Goal: Task Accomplishment & Management: Manage account settings

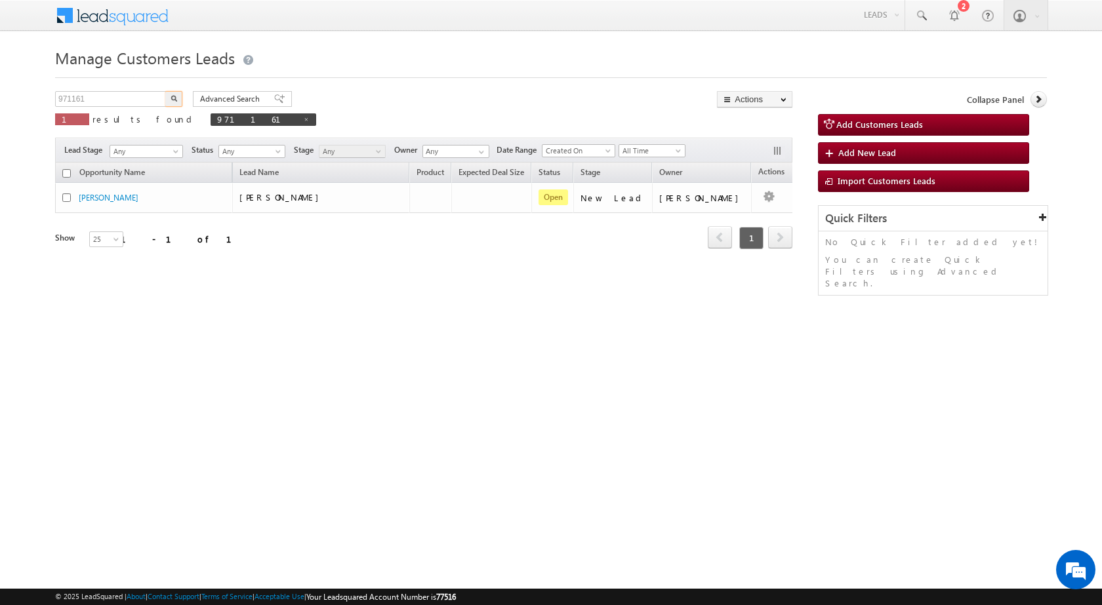
click at [0, 99] on body "Menu [PERSON_NAME] sitar a7@ks erve." at bounding box center [551, 186] width 1102 height 372
type input "929809"
click at [180, 97] on button "button" at bounding box center [173, 99] width 17 height 16
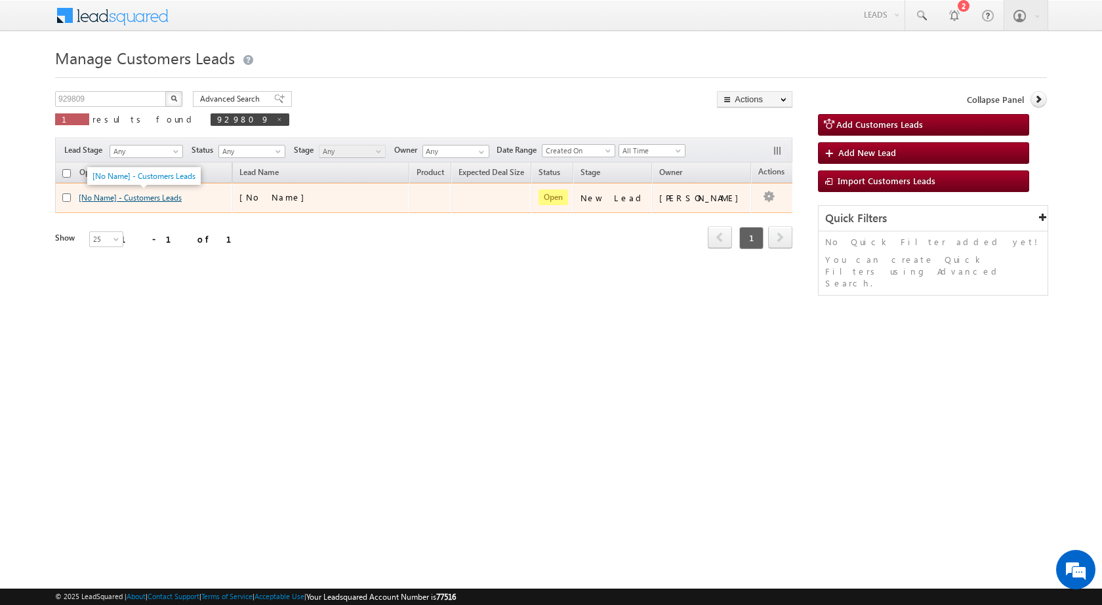
click at [152, 195] on link "[No Name] - Customers Leads" at bounding box center [130, 198] width 103 height 10
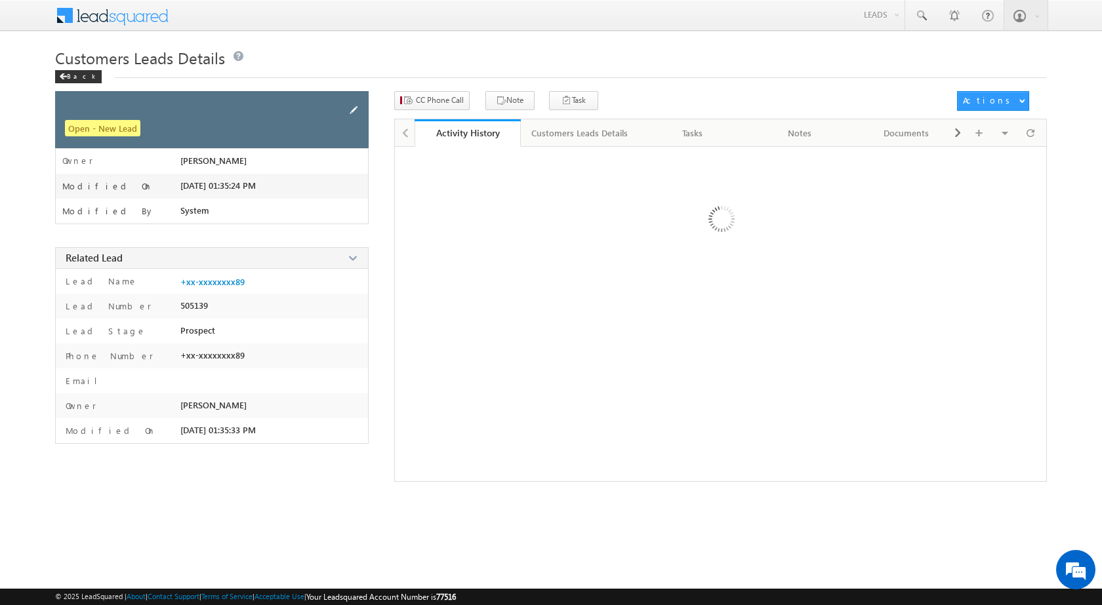
click at [353, 106] on span at bounding box center [353, 110] width 14 height 14
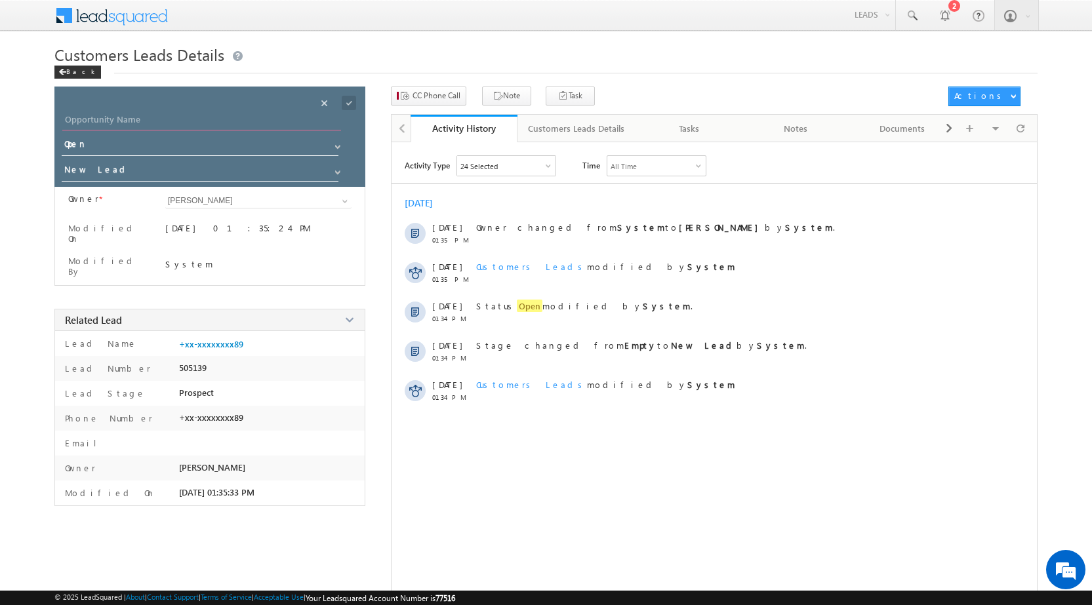
click at [112, 113] on input "Opportunity Name" at bounding box center [201, 121] width 279 height 18
paste input "REETA SINGH"
type input "REETA SINGH"
click at [356, 99] on span at bounding box center [341, 100] width 49 height 26
click at [352, 99] on span at bounding box center [349, 103] width 14 height 14
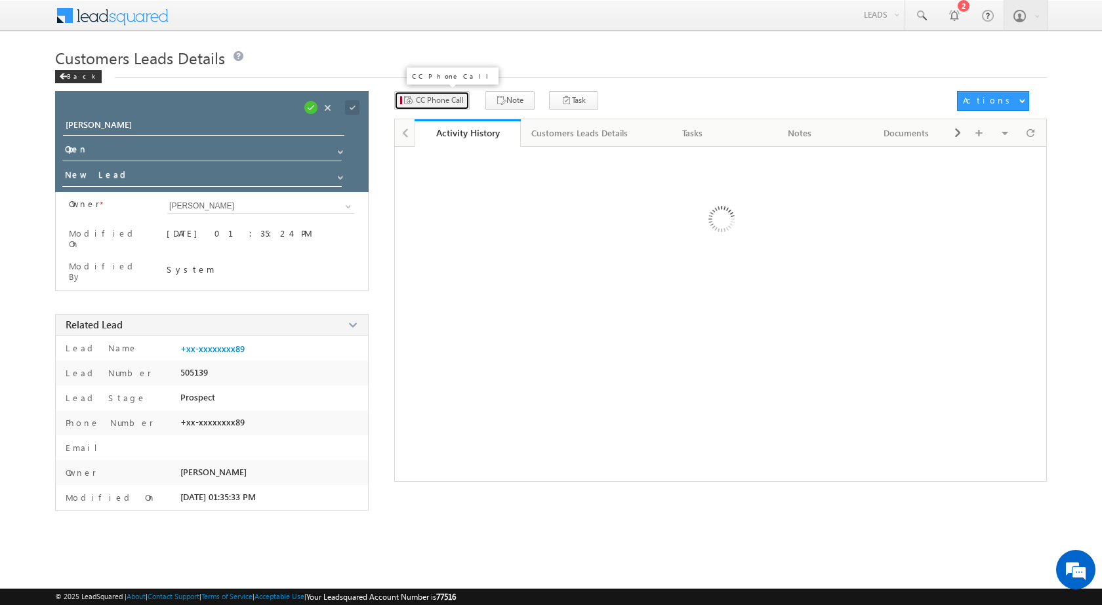
click at [452, 106] on span "CC Phone Call" at bounding box center [440, 100] width 48 height 12
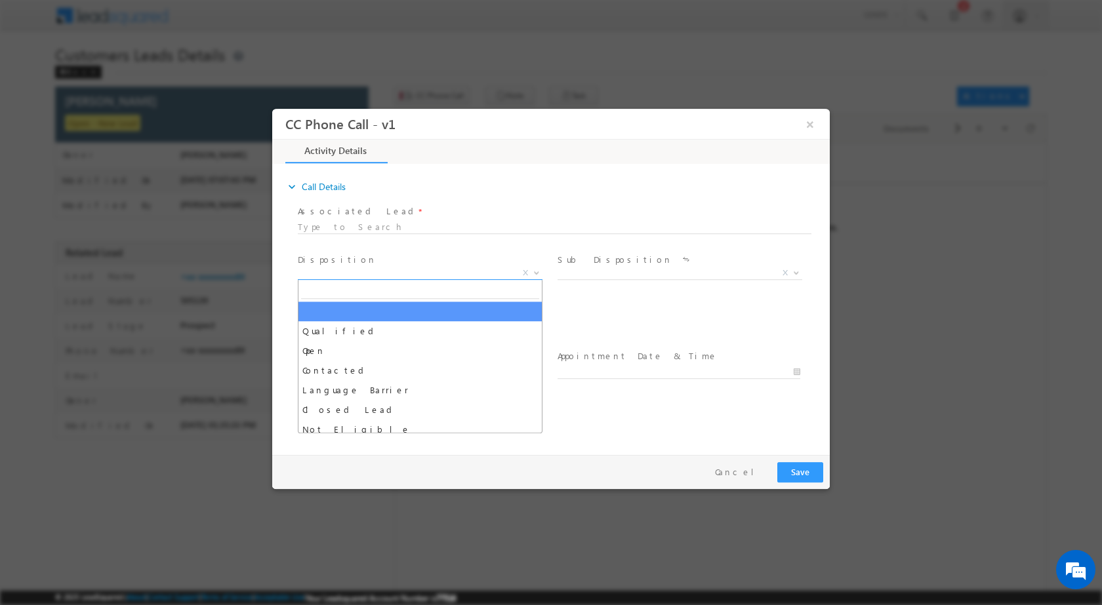
click at [535, 271] on b at bounding box center [537, 272] width 8 height 5
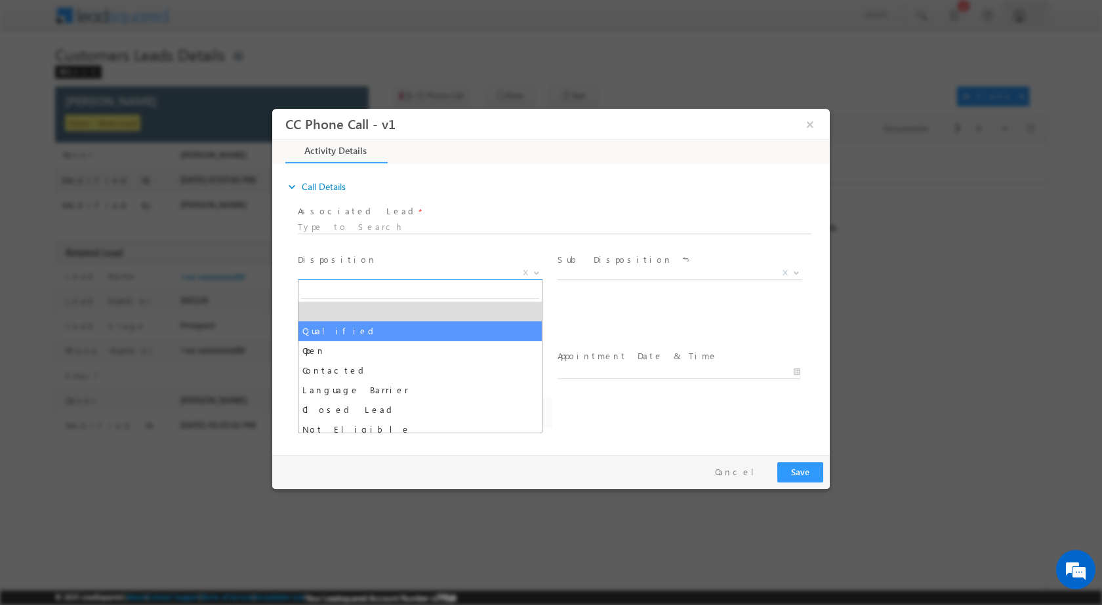
select select "Qualified"
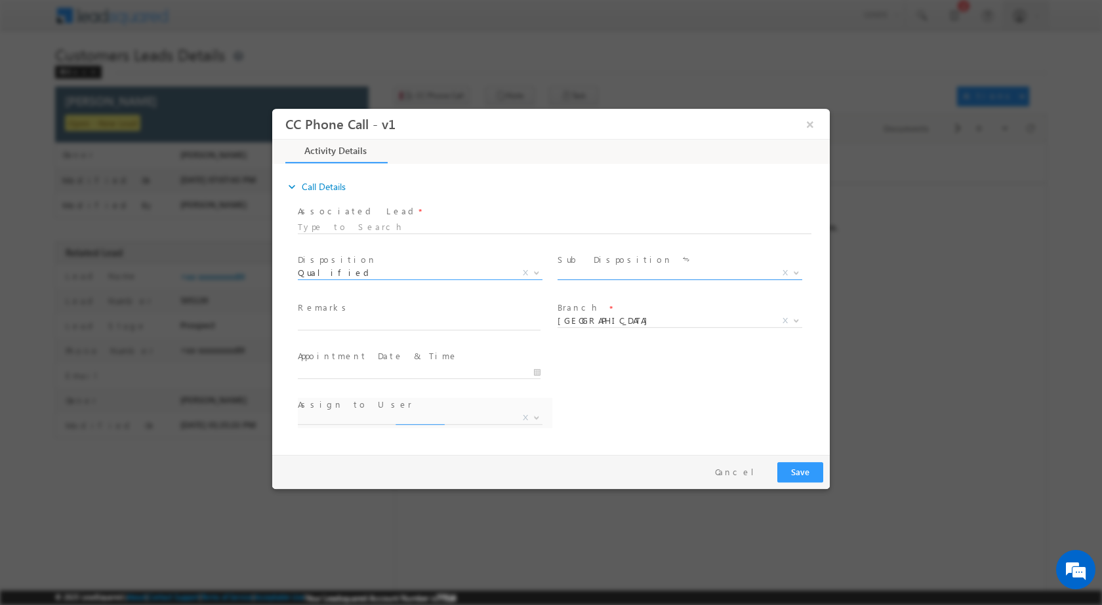
select select "akash.v@sgrlimited.in"
click at [796, 268] on span at bounding box center [794, 272] width 13 height 17
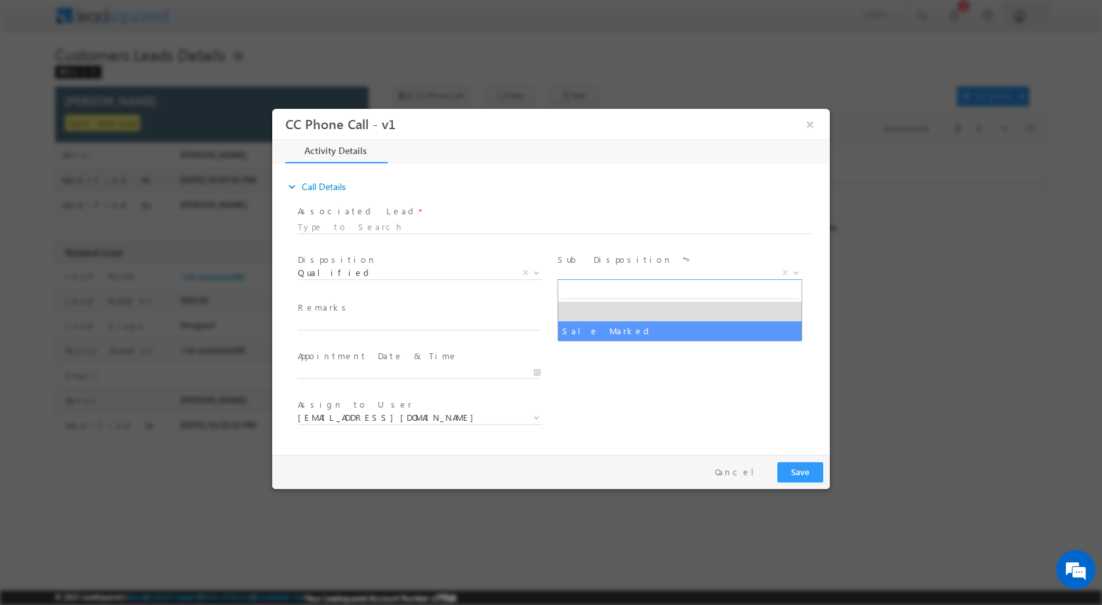
select select "Sale Marked"
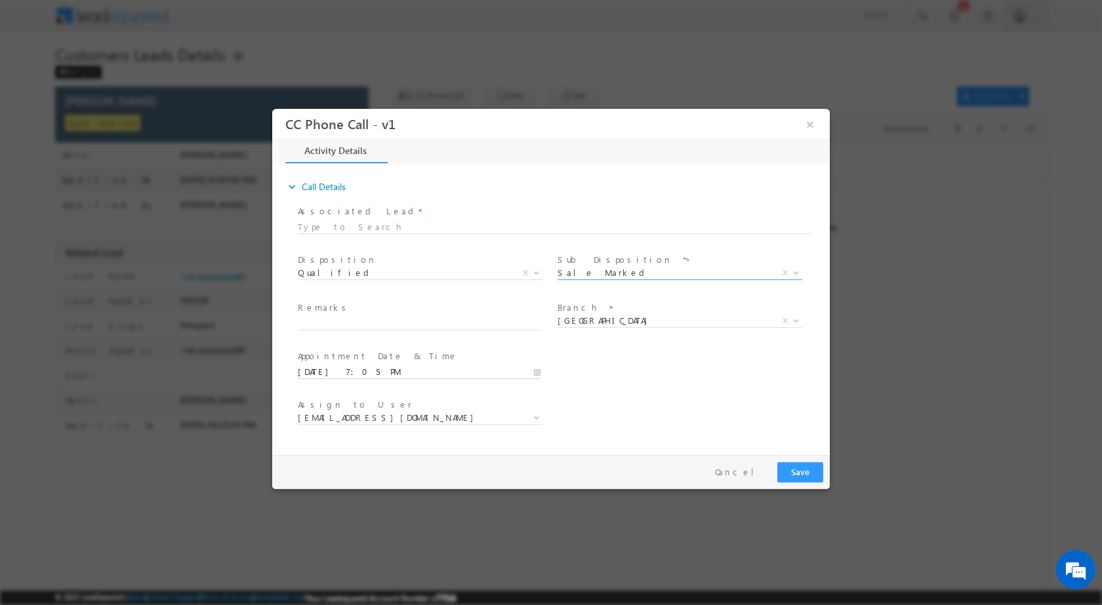
click at [537, 370] on input "10/07/2025 7:05 PM" at bounding box center [419, 371] width 243 height 13
type input "10/12/2025 7:05 PM"
type input "05"
type input "10/12/2025 5:05 PM"
click at [380, 354] on input "05" at bounding box center [382, 356] width 54 height 9
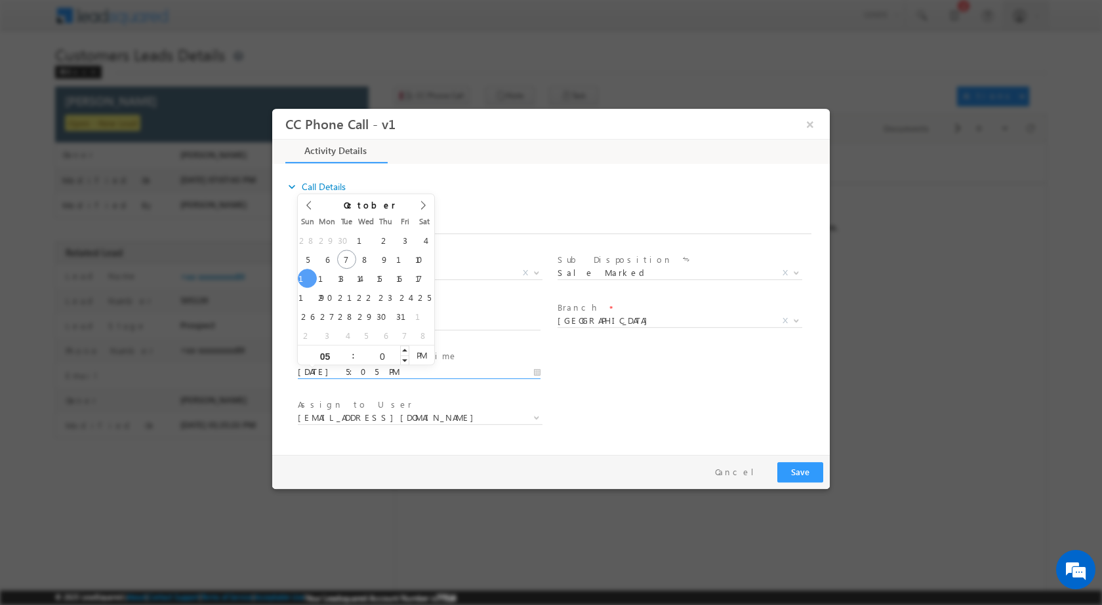
type input "00"
type input "10/12/2025 5:00 PM"
click at [681, 363] on div "User Branch * Appointment Date & Time * 10/12/2025 5:00 PM" at bounding box center [562, 370] width 535 height 49
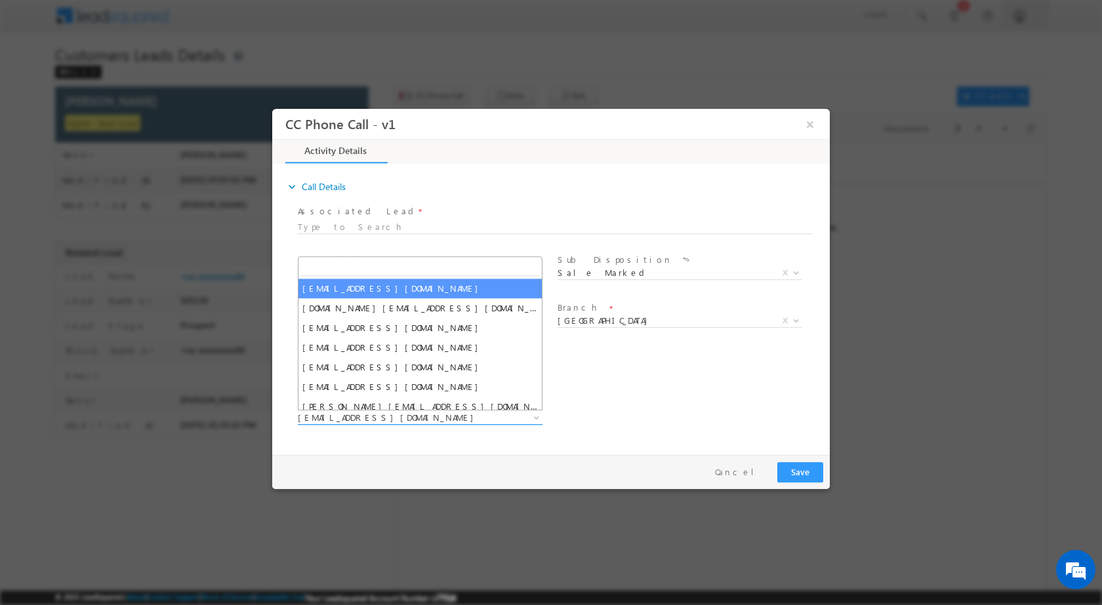
click at [504, 412] on span "akash.v@sgrlimited.in" at bounding box center [404, 417] width 213 height 12
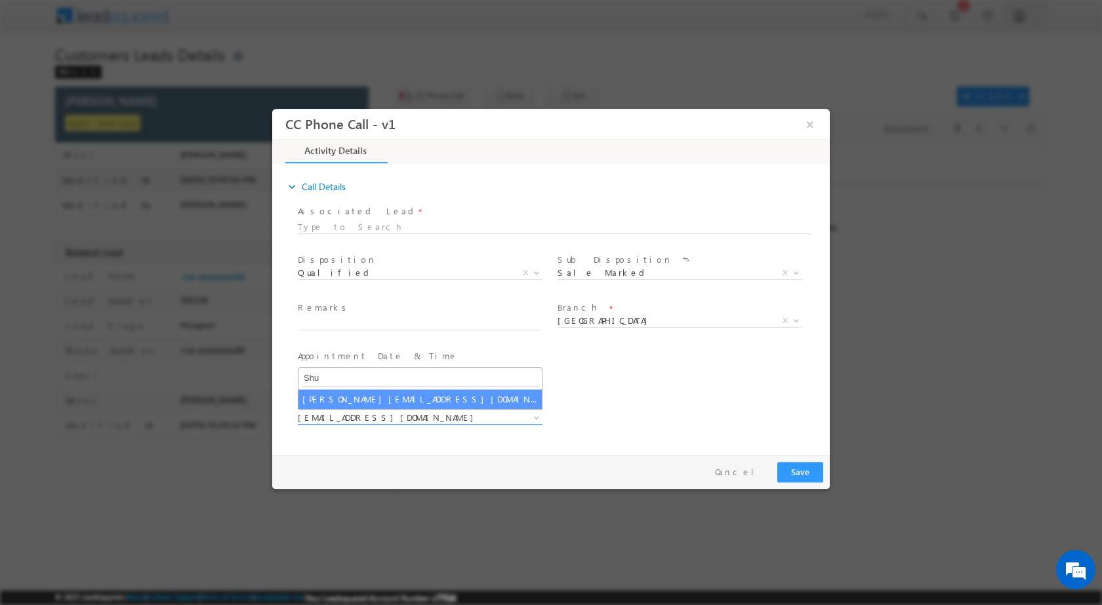
type input "Shu"
select select "shubham.kumar3@sgrlimited.in"
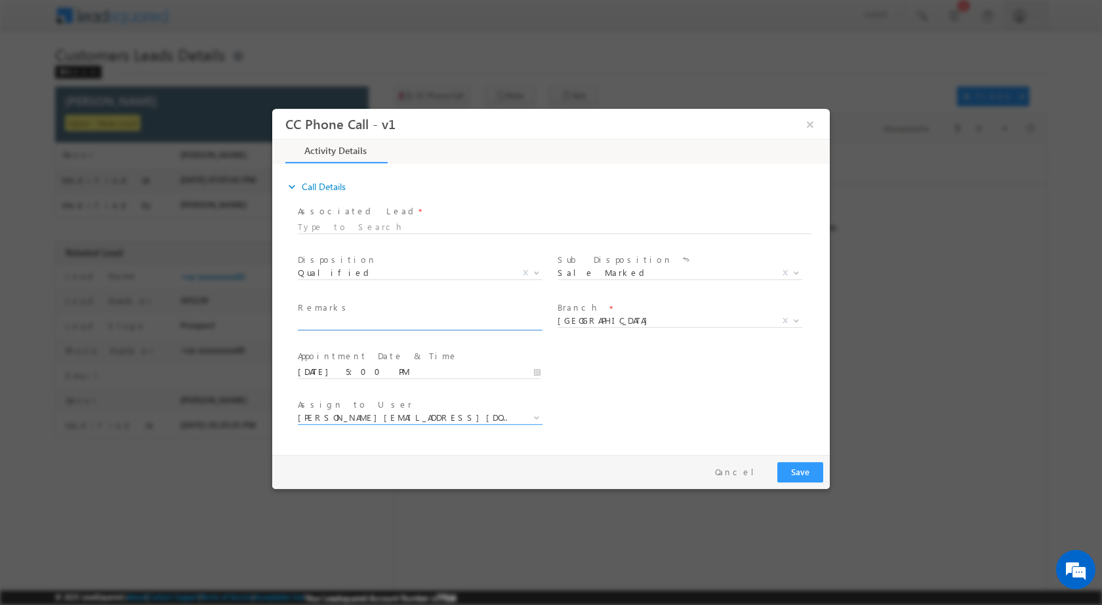
click at [341, 323] on input "text" at bounding box center [419, 323] width 243 height 13
paste input "07/10-Customer name is REETA SINGH Customer age is 40 yrs loan type is Extensio…"
type input "07/10-Customer name is REETA SINGH Customer age is 40 yrs loan type is Extensio…"
click at [820, 476] on button "Save" at bounding box center [800, 472] width 46 height 20
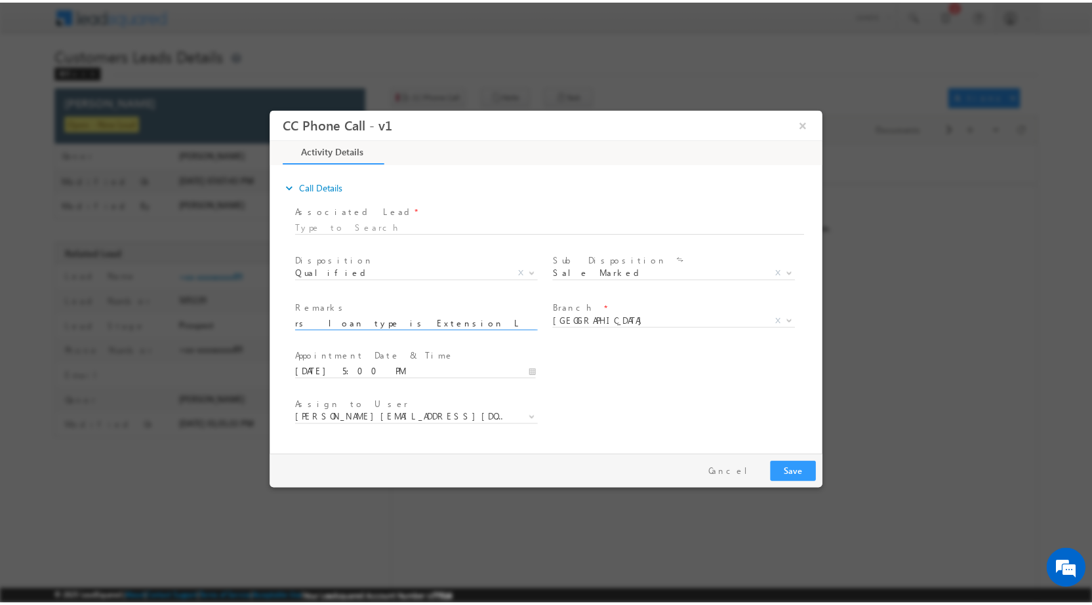
scroll to position [0, 0]
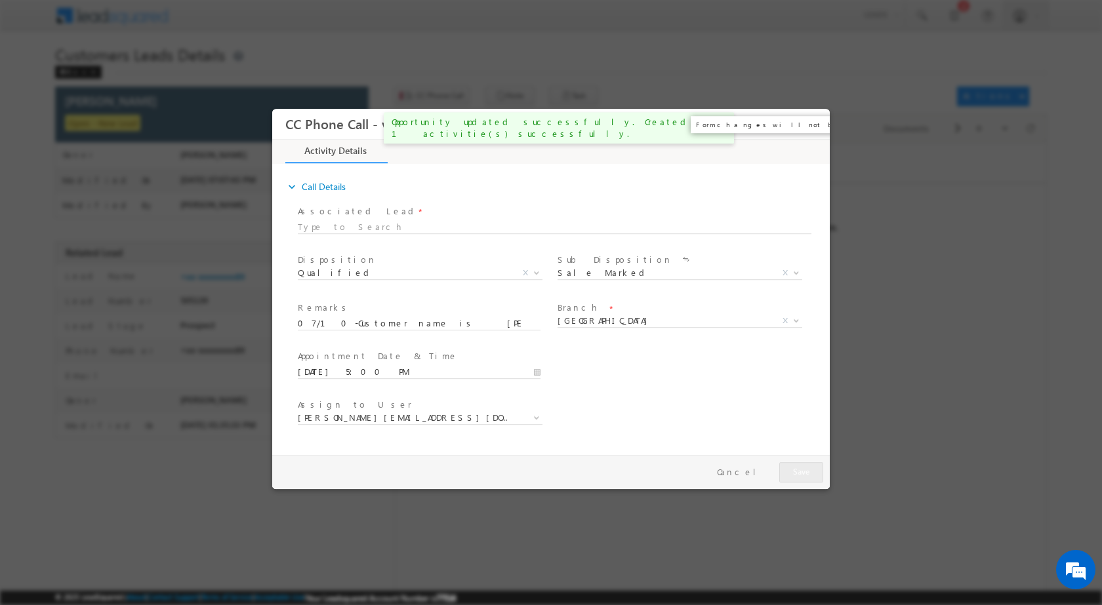
click at [804, 132] on button "×" at bounding box center [810, 124] width 22 height 24
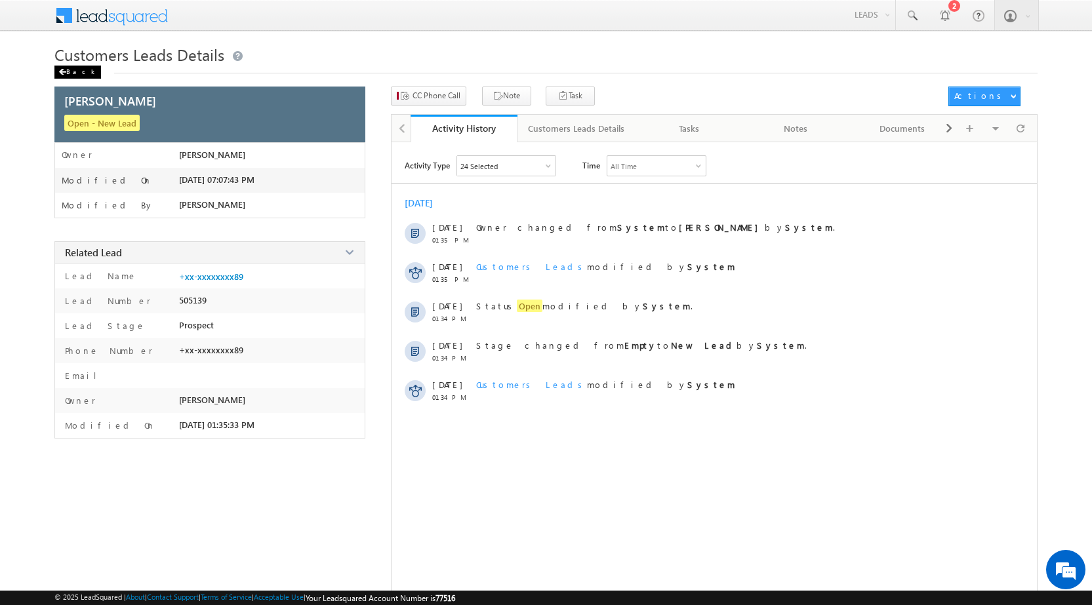
click at [77, 73] on div "Back" at bounding box center [77, 72] width 47 height 13
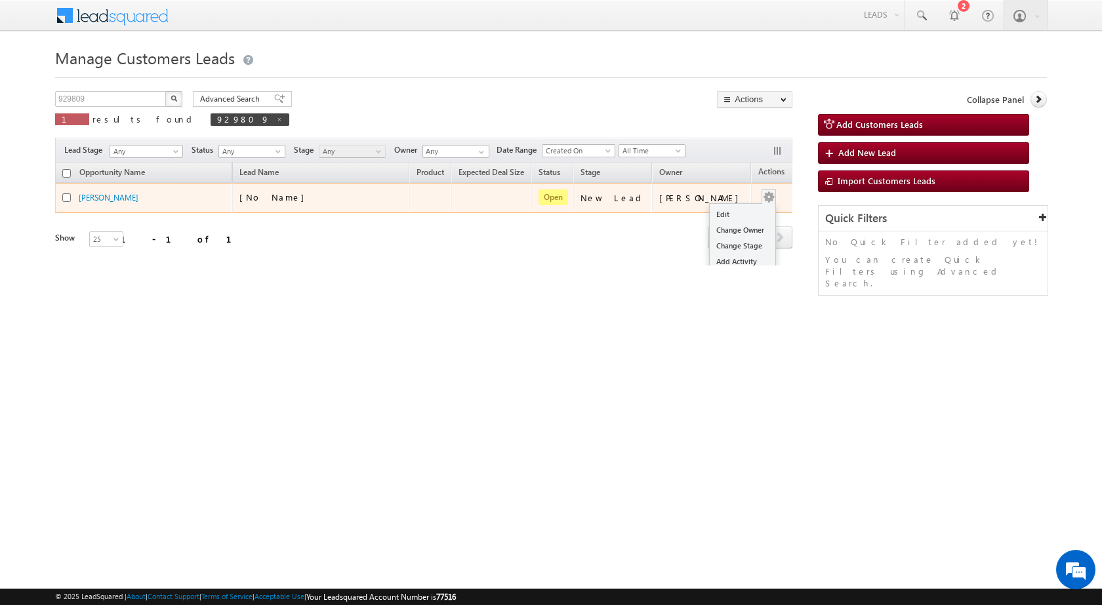
click at [762, 193] on button "button" at bounding box center [768, 197] width 13 height 13
click at [732, 209] on link "Edit" at bounding box center [743, 215] width 66 height 16
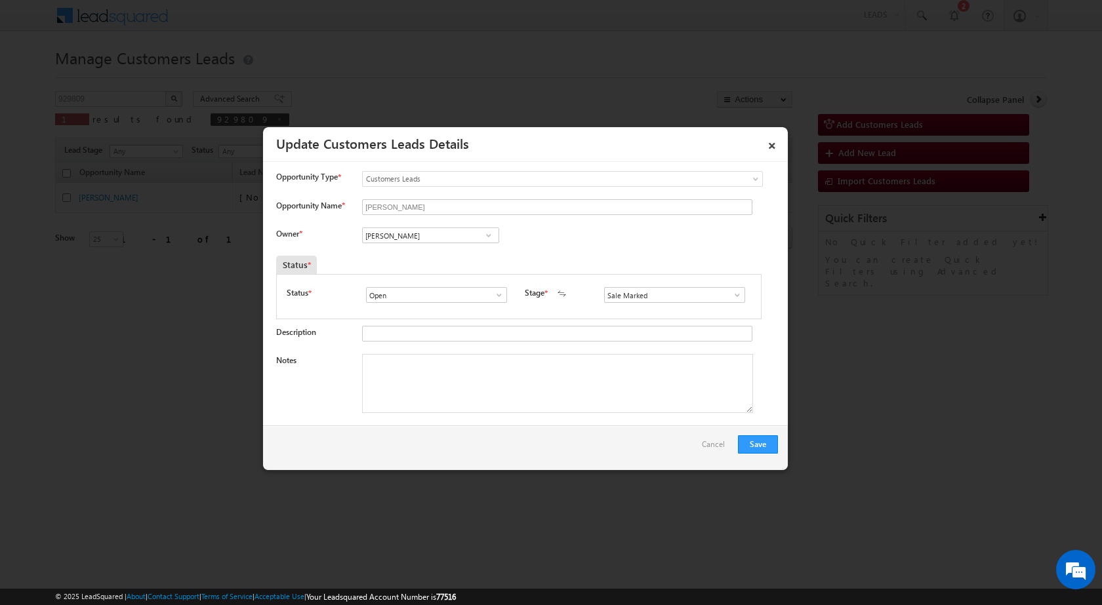
click at [479, 377] on textarea "Notes" at bounding box center [557, 383] width 391 height 59
paste textarea "07/10-Customer name is REETA SINGH Customer age is 40 yrs loan type is Extensio…"
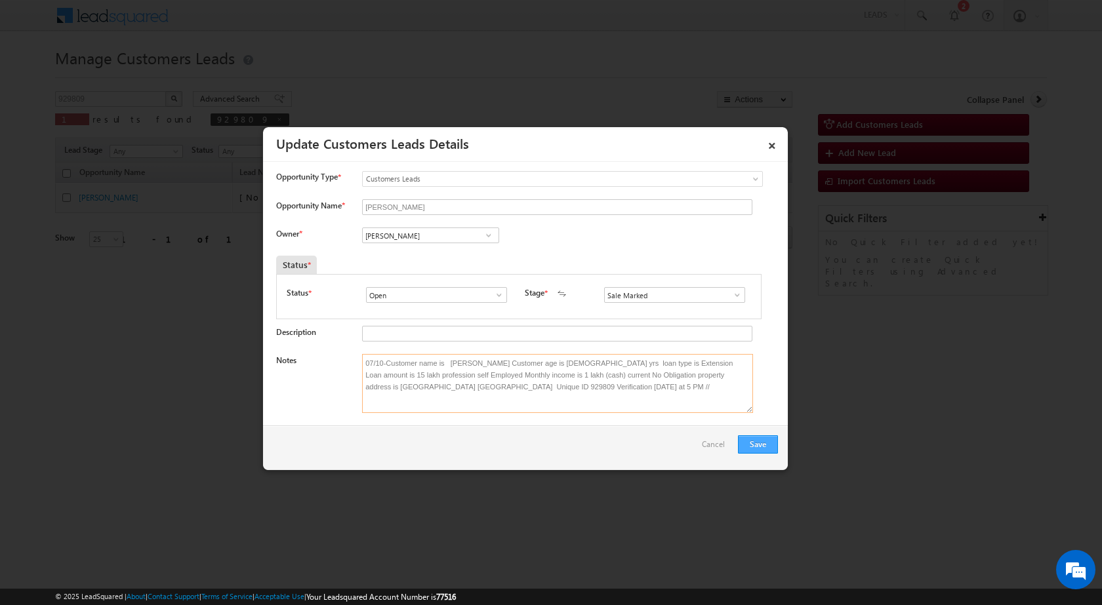
type textarea "07/10-Customer name is REETA SINGH Customer age is 40 yrs loan type is Extensio…"
click at [763, 447] on button "Save" at bounding box center [758, 445] width 40 height 18
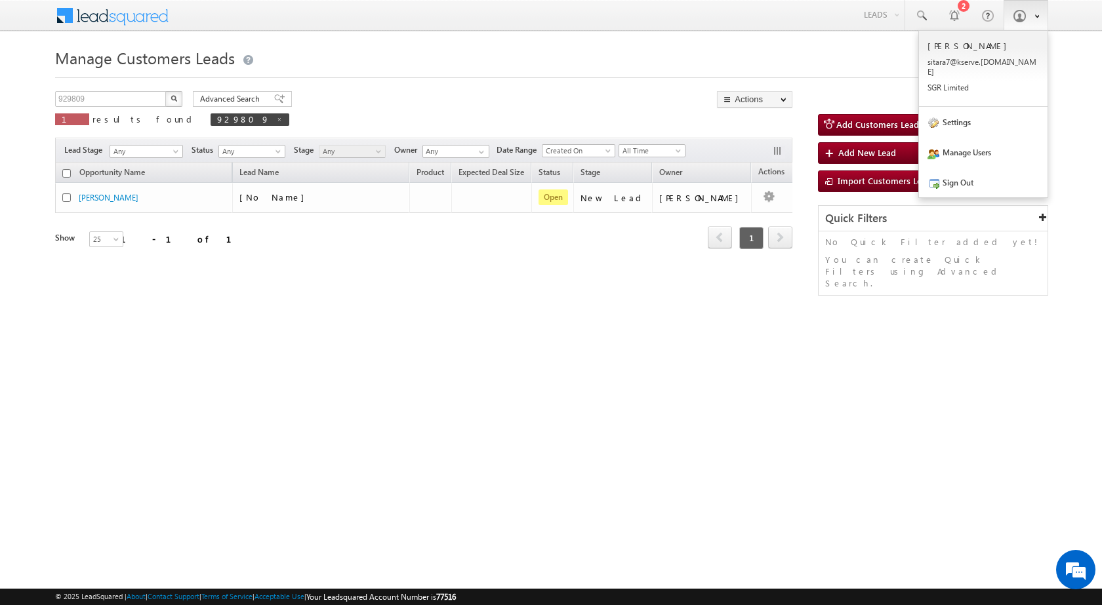
click at [1026, 17] on link at bounding box center [1026, 15] width 45 height 30
click at [975, 179] on link "Sign Out" at bounding box center [983, 182] width 129 height 30
